Goal: Navigation & Orientation: Understand site structure

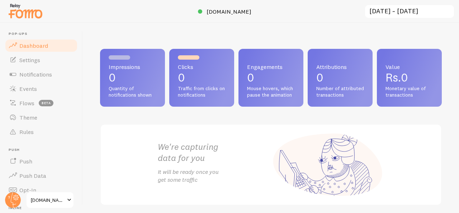
click at [156, 88] on span "Quantity of notifications shown" at bounding box center [133, 91] width 48 height 13
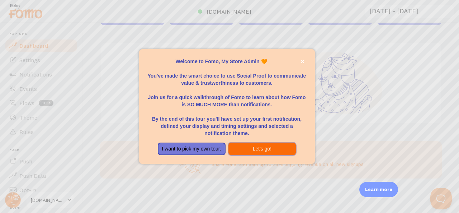
click at [254, 149] on button "Let's go!" at bounding box center [262, 148] width 68 height 13
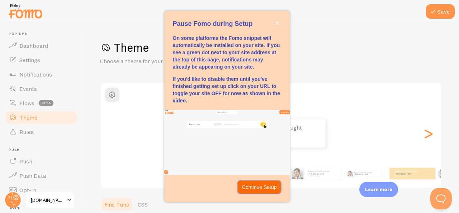
click at [265, 185] on p "Continue Setup" at bounding box center [259, 186] width 35 height 7
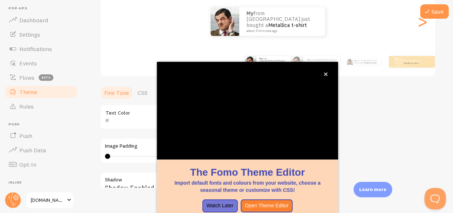
scroll to position [33, 0]
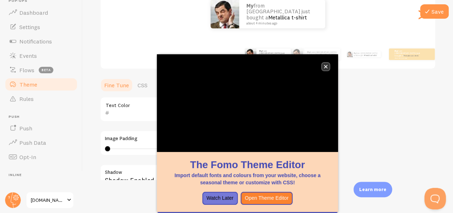
click at [325, 68] on icon "close," at bounding box center [326, 67] width 4 height 4
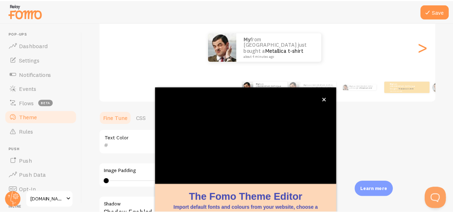
scroll to position [10, 0]
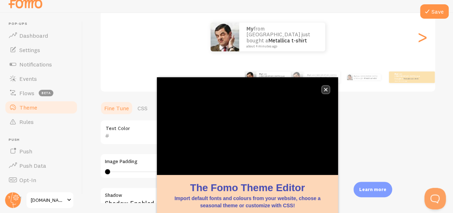
click at [323, 89] on button "close," at bounding box center [326, 90] width 8 height 8
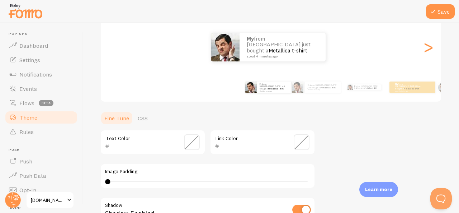
scroll to position [0, 0]
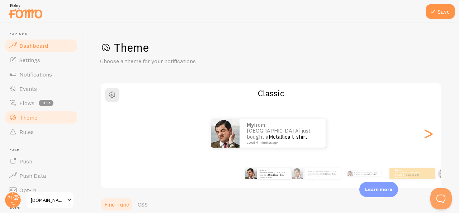
click at [54, 46] on link "Dashboard" at bounding box center [41, 45] width 74 height 14
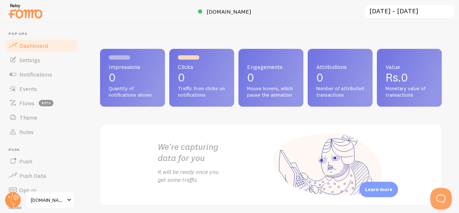
click at [145, 69] on span "Impressions" at bounding box center [133, 67] width 48 height 6
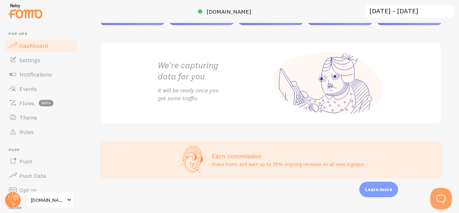
scroll to position [143, 0]
click at [33, 61] on span "Settings" at bounding box center [29, 59] width 21 height 7
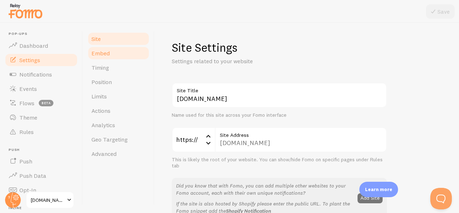
click at [108, 58] on link "Embed" at bounding box center [118, 53] width 63 height 14
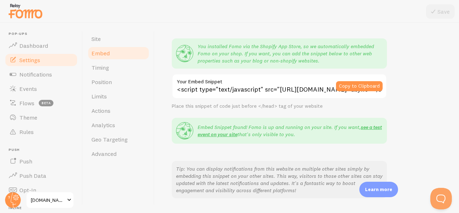
scroll to position [53, 0]
click at [52, 76] on span "Notifications" at bounding box center [35, 74] width 33 height 7
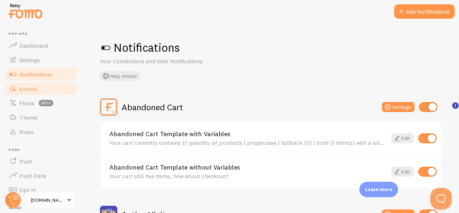
click at [48, 90] on link "Events" at bounding box center [41, 88] width 74 height 14
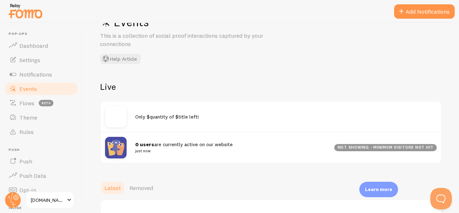
scroll to position [26, 0]
click at [53, 108] on link "Flows beta" at bounding box center [41, 103] width 74 height 14
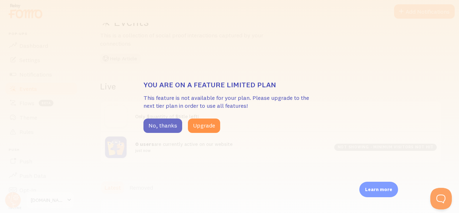
click at [158, 124] on button "No, thanks" at bounding box center [162, 125] width 39 height 14
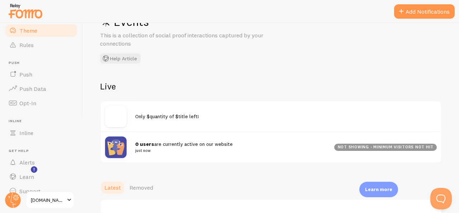
scroll to position [93, 0]
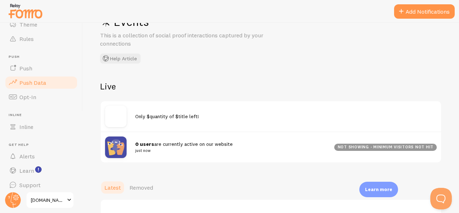
click at [41, 82] on span "Push Data" at bounding box center [32, 82] width 27 height 7
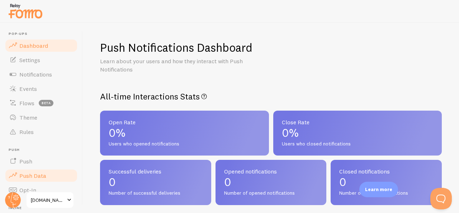
click at [35, 51] on link "Dashboard" at bounding box center [41, 45] width 74 height 14
